Goal: Task Accomplishment & Management: Manage account settings

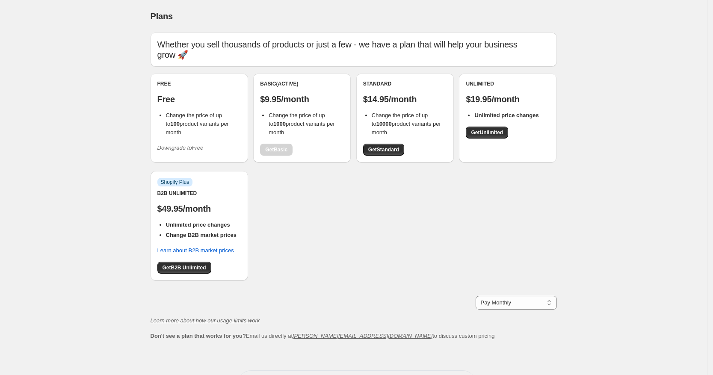
click at [193, 151] on span "Downgrade to Free" at bounding box center [180, 148] width 46 height 9
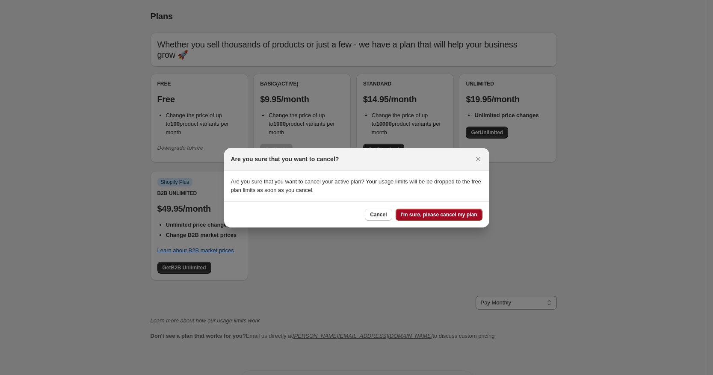
click at [460, 214] on span "I'm sure, please cancel my plan" at bounding box center [439, 214] width 77 height 7
